Goal: Task Accomplishment & Management: Complete application form

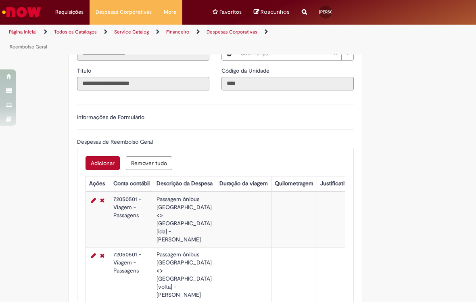
click at [92, 121] on label "Informações de Formulário" at bounding box center [110, 116] width 67 height 7
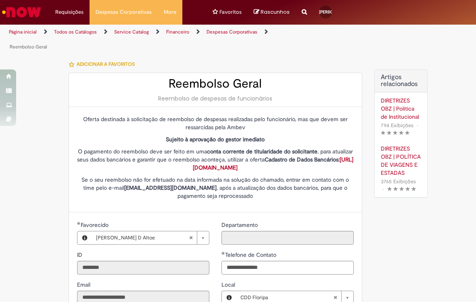
click at [22, 48] on link "Reembolso Geral" at bounding box center [29, 47] width 38 height 6
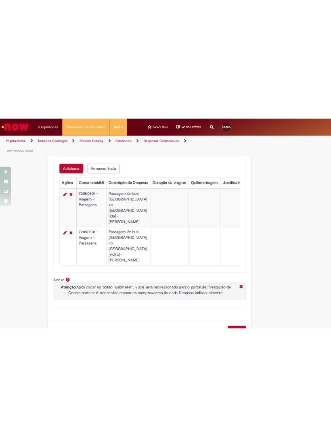
scroll to position [335, 0]
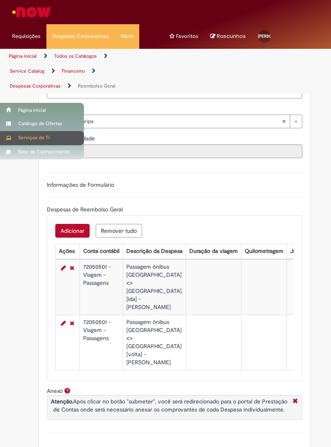
click at [4, 142] on div "Serviços de TI" at bounding box center [42, 138] width 84 height 14
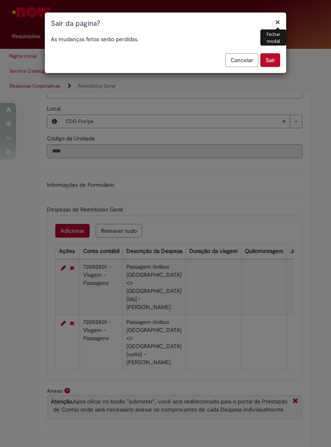
click at [259, 115] on div "× Fechar modal Sair da página? As mudanças feitas serão perdidas. Cancelar Sair" at bounding box center [165, 223] width 331 height 447
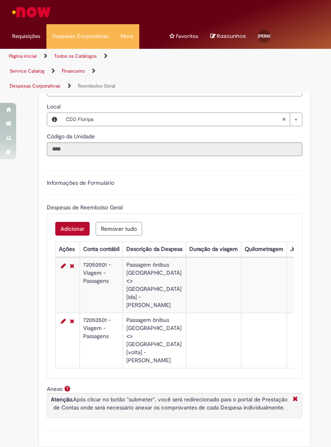
scroll to position [340, 0]
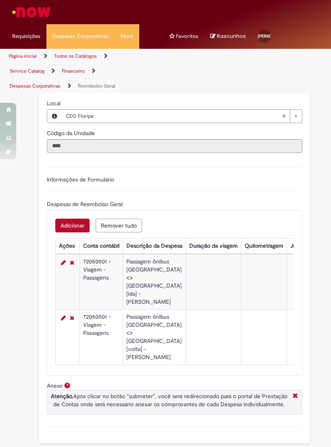
click at [292, 301] on icon "Fechar More information Por anexo" at bounding box center [295, 396] width 9 height 8
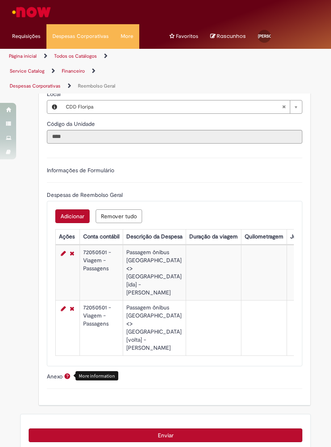
scroll to position [351, 0]
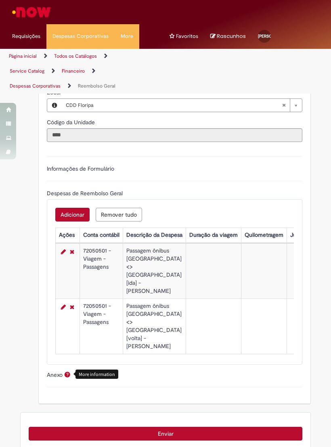
click at [70, 301] on span "Ajuda para Anexo" at bounding box center [68, 374] width 10 height 6
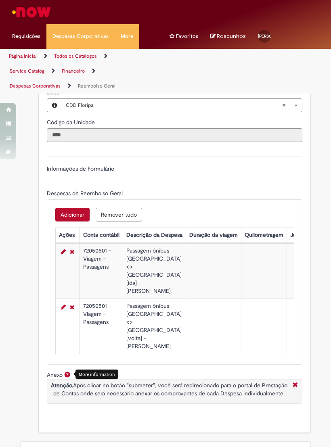
click at [299, 301] on div "Anexo More information Atenção. Após clicar no botão "submeter", você será redi…" at bounding box center [174, 394] width 255 height 46
click at [299, 301] on div "Atenção. Após clicar no botão "submeter", você será redirecionado para o portal…" at bounding box center [174, 391] width 255 height 25
click at [292, 301] on icon "Fechar More information Por anexo" at bounding box center [295, 385] width 9 height 8
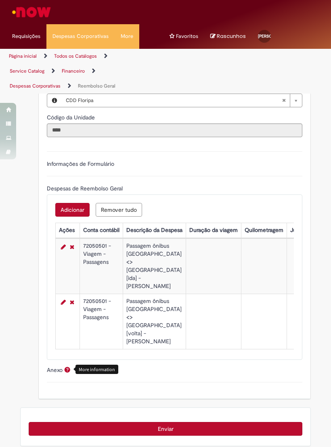
click at [273, 301] on div "Anexo More information" at bounding box center [174, 374] width 255 height 17
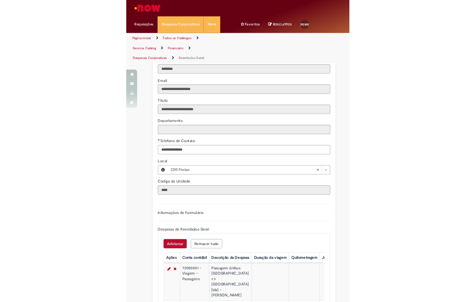
scroll to position [222, 0]
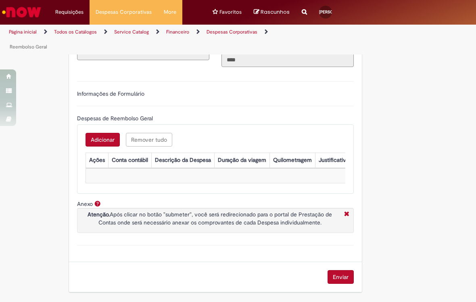
scroll to position [280, 0]
click at [346, 217] on icon "Fechar More information Por anexo" at bounding box center [346, 214] width 9 height 8
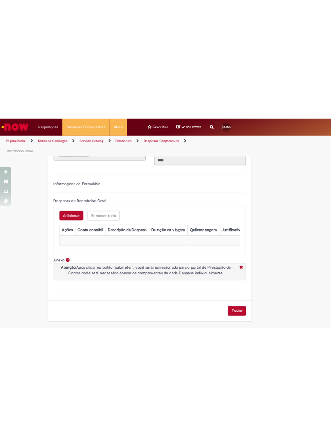
scroll to position [251, 0]
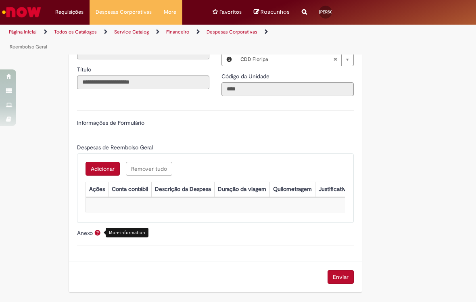
click at [97, 148] on span "Despesas de Reembolso Geral" at bounding box center [115, 147] width 77 height 7
click at [92, 127] on div "Informações de Formulário" at bounding box center [215, 127] width 277 height 17
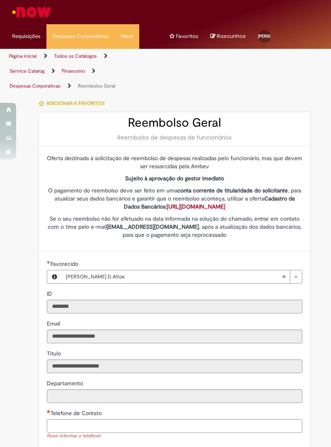
scroll to position [0, 0]
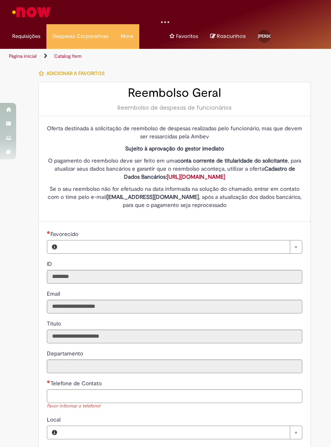
type input "**********"
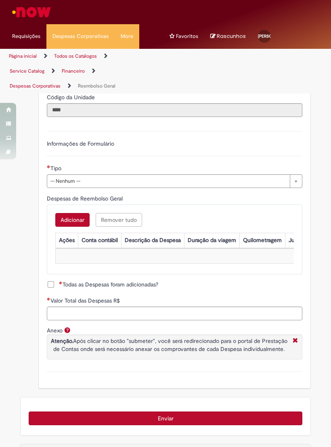
scroll to position [384, 0]
